Goal: Task Accomplishment & Management: Use online tool/utility

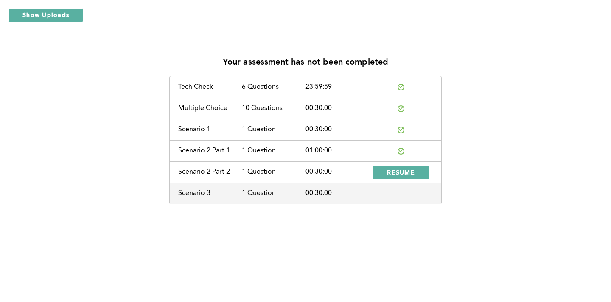
click at [400, 149] on icon at bounding box center [401, 150] width 4 height 4
click at [300, 154] on div "1 Question" at bounding box center [274, 151] width 64 height 8
click at [46, 15] on button "Show Uploads" at bounding box center [45, 15] width 75 height 14
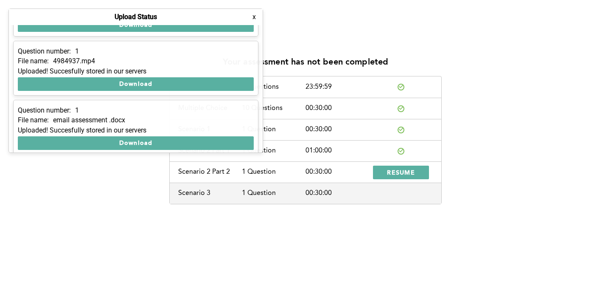
scroll to position [109, 0]
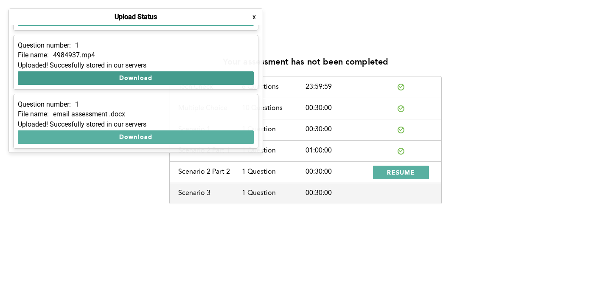
click at [127, 79] on button "Download" at bounding box center [136, 78] width 236 height 14
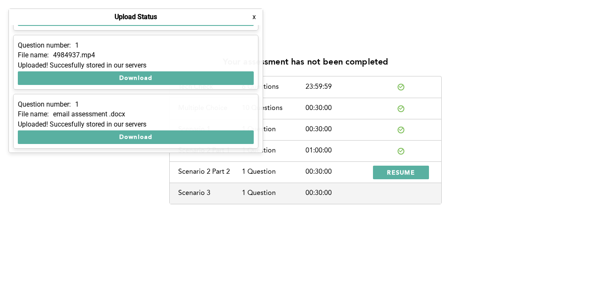
click at [494, 143] on div "Your assessment has not been completed Tech Check 6 Questions 23:59:59 Multiple…" at bounding box center [306, 126] width 598 height 155
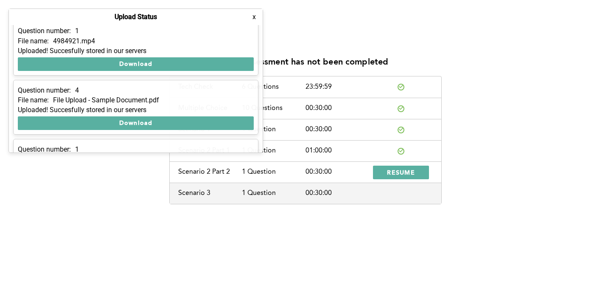
scroll to position [0, 0]
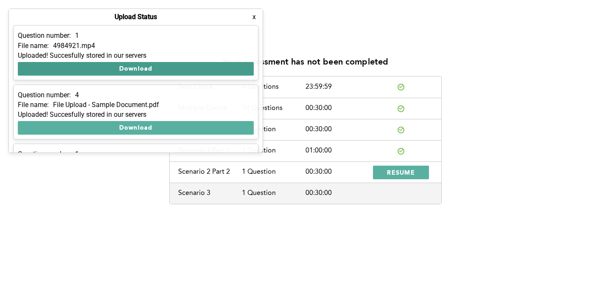
click at [140, 68] on button "Download" at bounding box center [136, 69] width 236 height 14
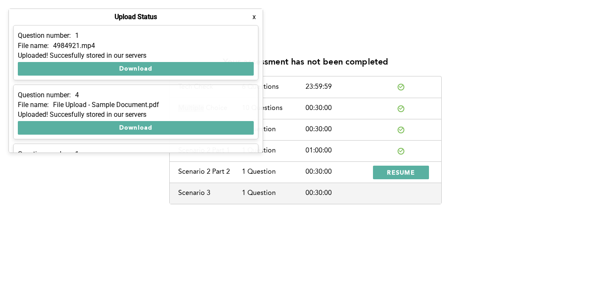
click at [510, 17] on div "Your assessment has not been completed Tech Check 6 Questions 23:59:59 Multiple…" at bounding box center [305, 151] width 611 height 302
